Goal: Transaction & Acquisition: Purchase product/service

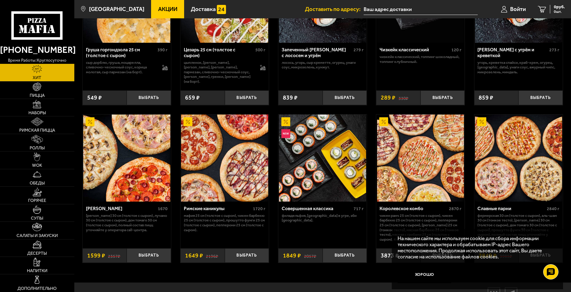
scroll to position [275, 0]
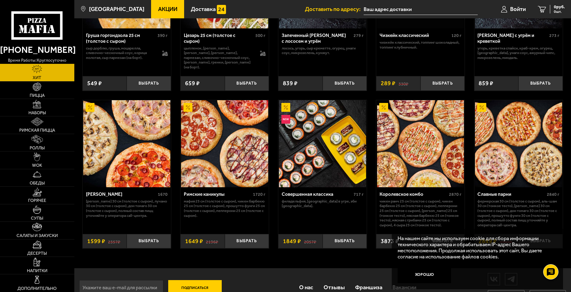
click at [119, 146] on img at bounding box center [126, 143] width 87 height 87
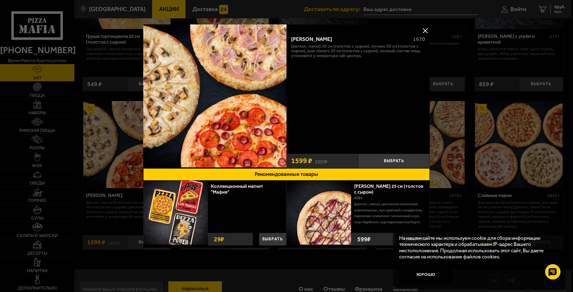
click at [423, 28] on button at bounding box center [424, 30] width 9 height 9
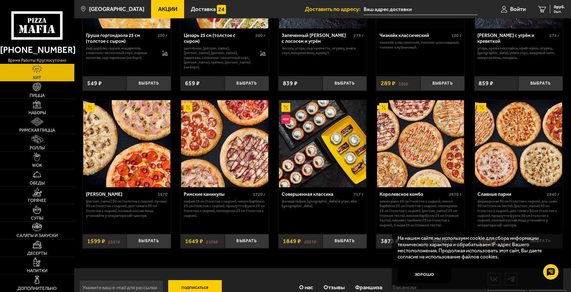
click at [214, 153] on img at bounding box center [224, 143] width 87 height 87
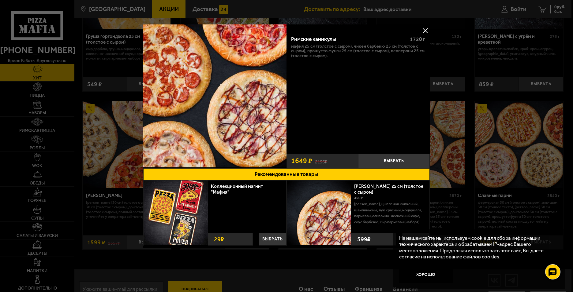
click at [424, 29] on button at bounding box center [424, 30] width 9 height 9
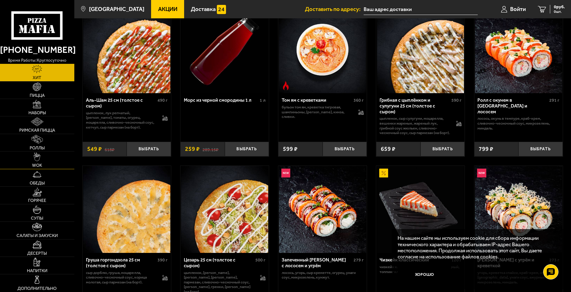
scroll to position [61, 0]
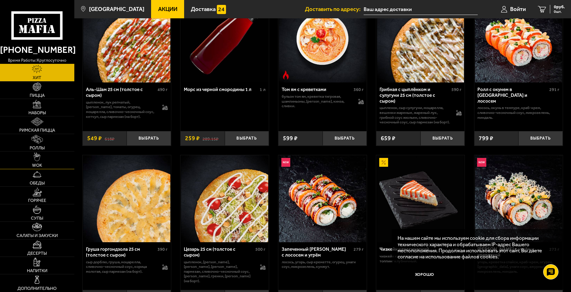
click at [41, 157] on link "WOK" at bounding box center [37, 160] width 74 height 17
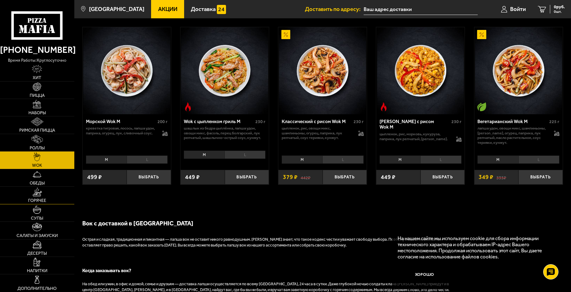
scroll to position [367, 0]
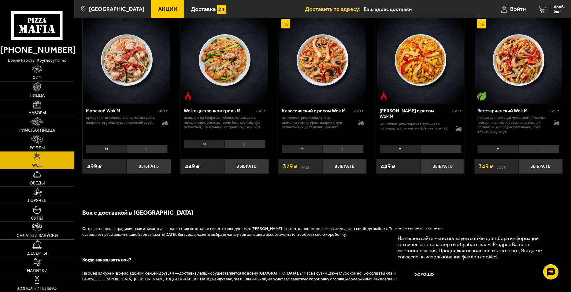
click at [37, 231] on img at bounding box center [37, 227] width 10 height 9
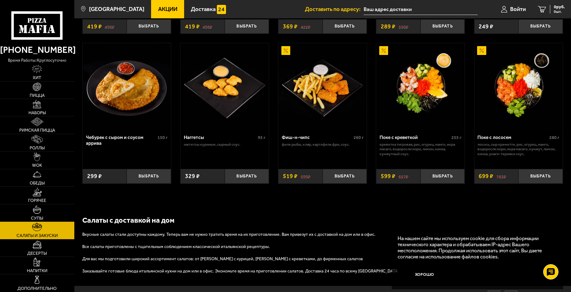
scroll to position [336, 0]
